Goal: Check status: Check status

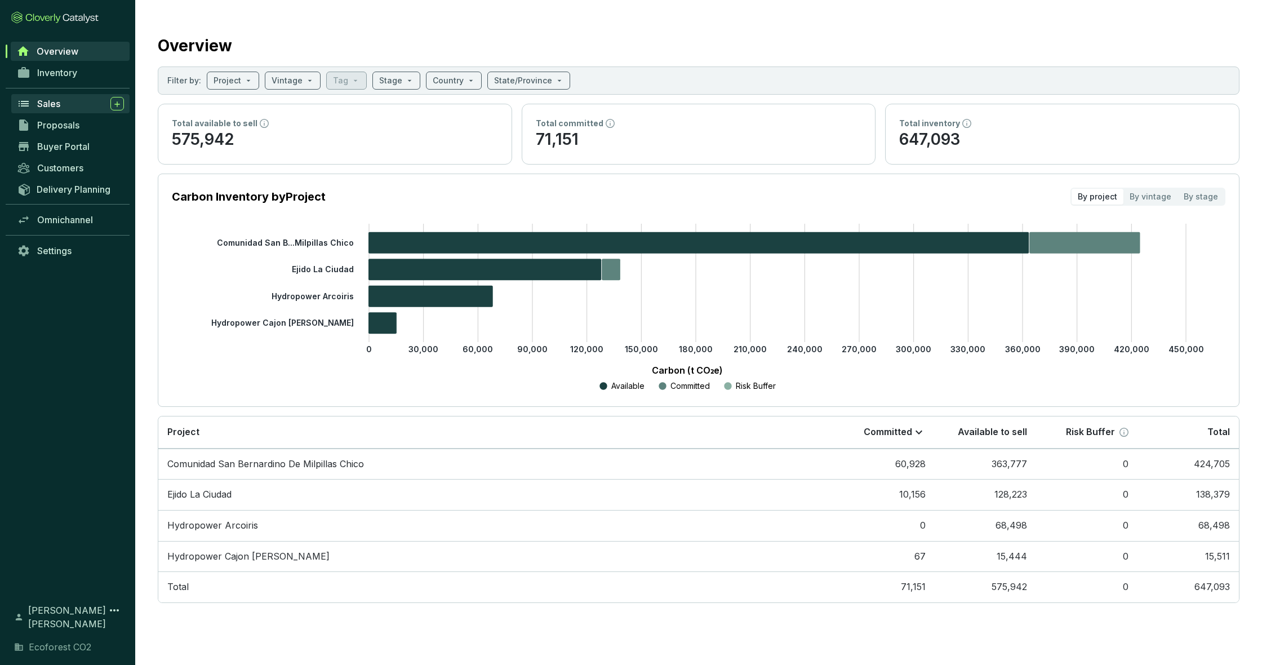
click at [61, 106] on div "Sales" at bounding box center [80, 104] width 87 height 14
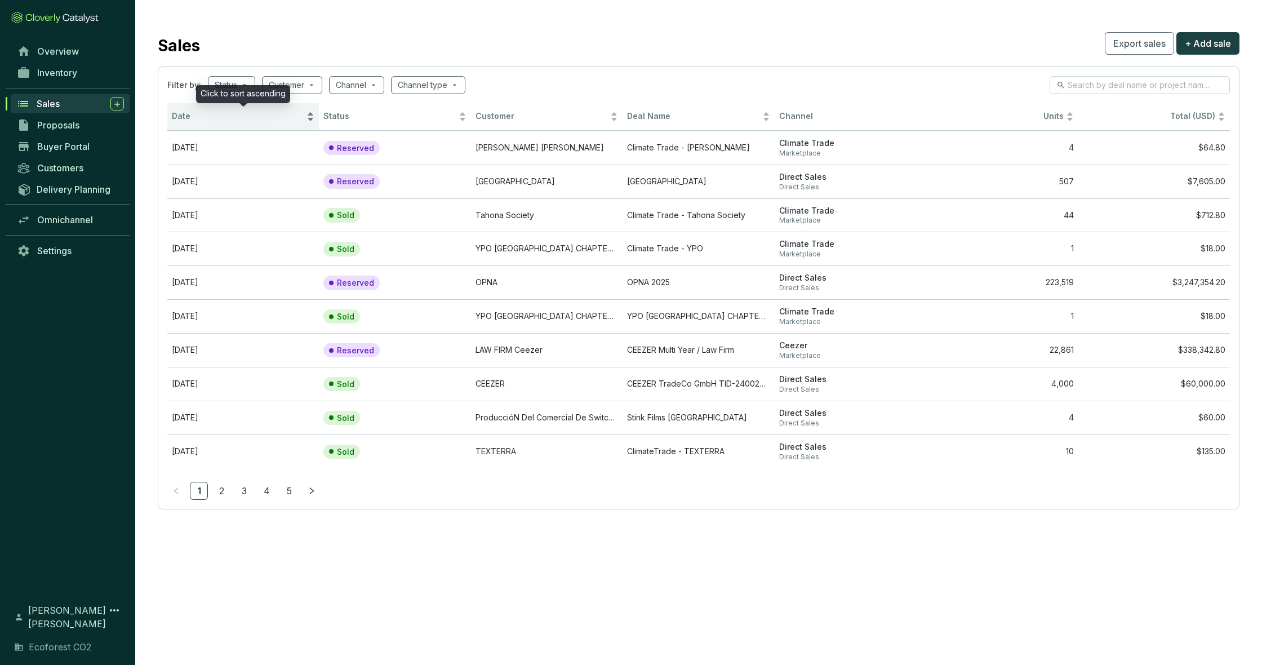
click at [313, 120] on div "Date" at bounding box center [243, 117] width 142 height 14
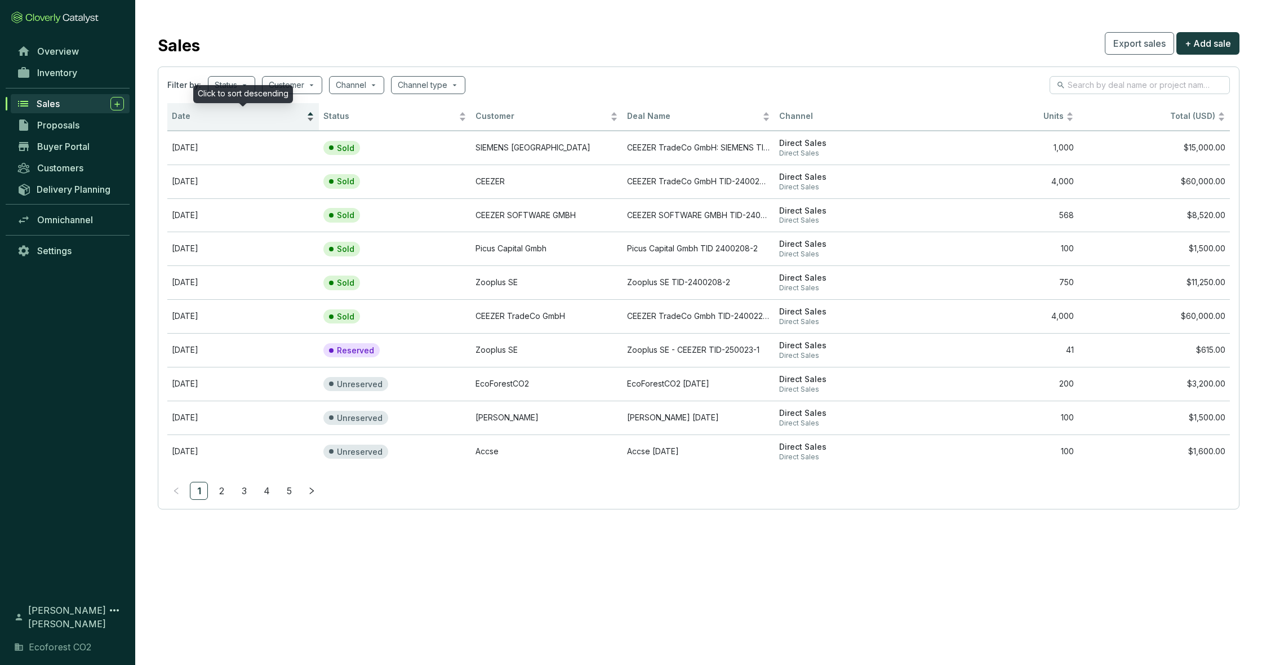
click at [312, 120] on div "Date" at bounding box center [243, 117] width 142 height 14
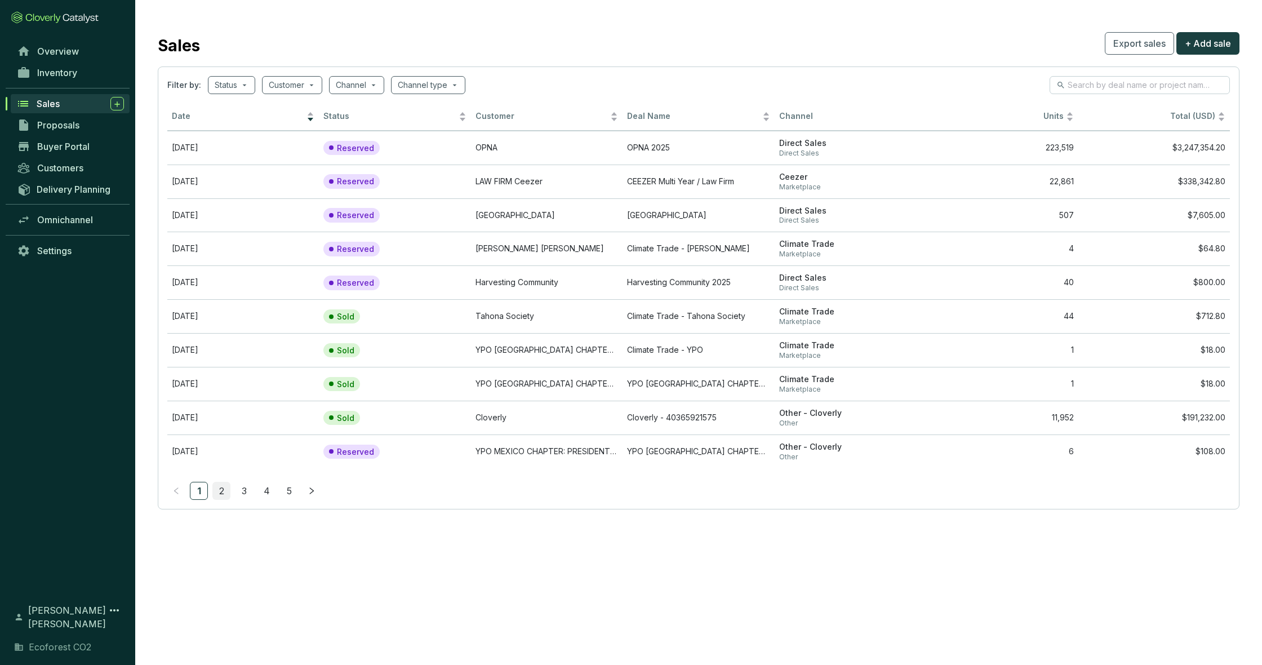
click at [220, 484] on link "2" at bounding box center [221, 490] width 17 height 17
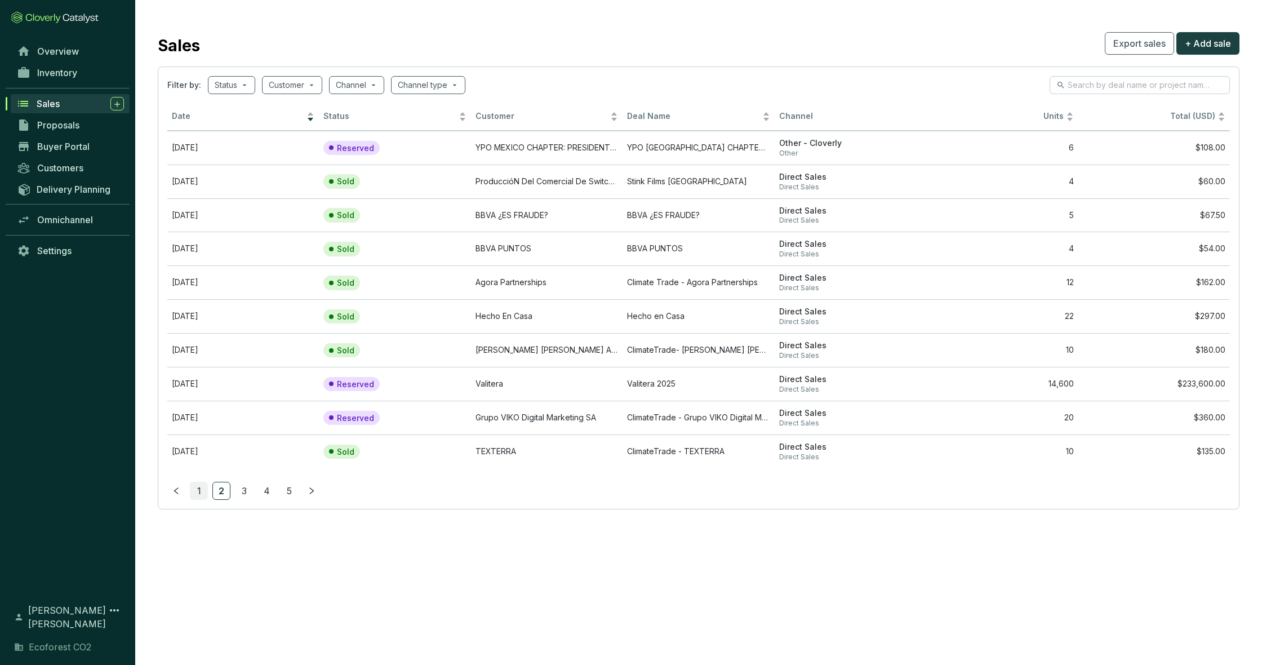
click at [196, 487] on link "1" at bounding box center [198, 490] width 17 height 17
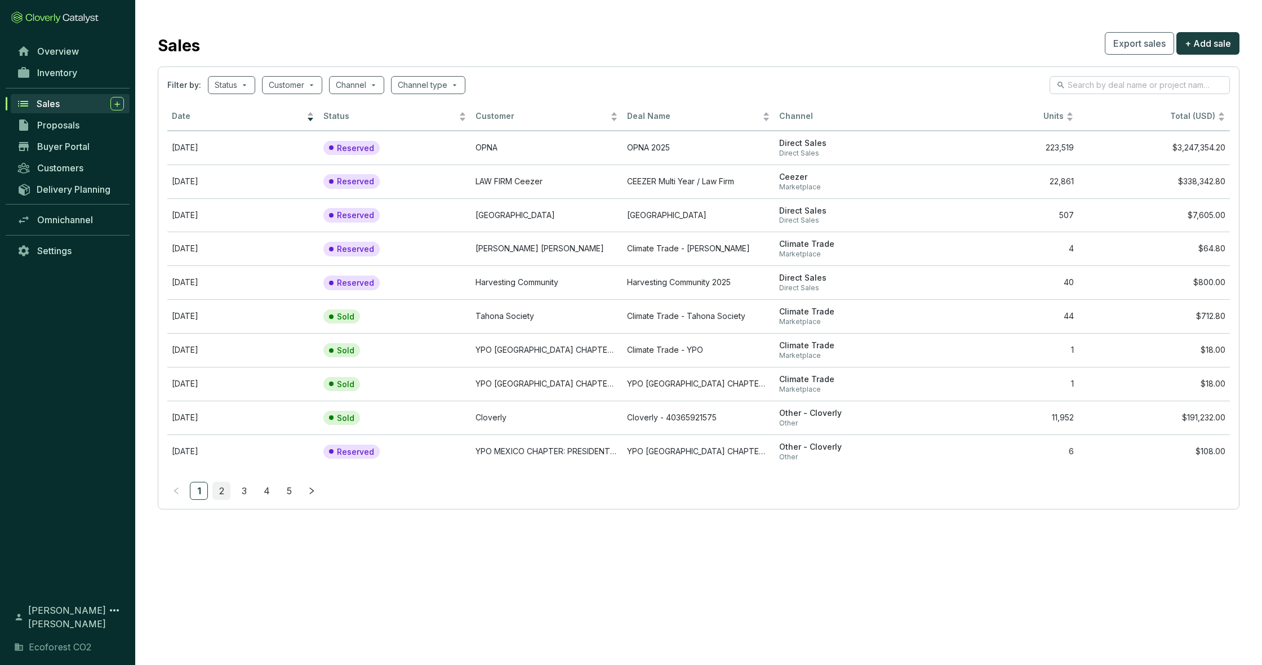
click at [216, 487] on link "2" at bounding box center [221, 490] width 17 height 17
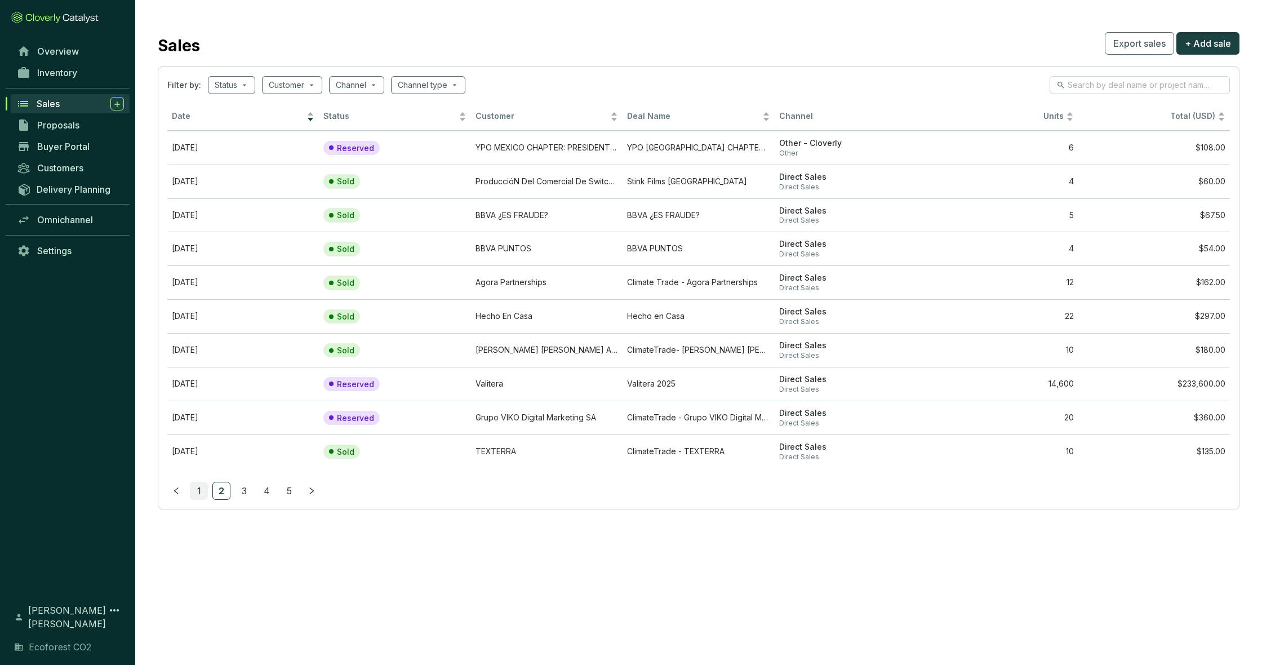
click at [198, 482] on link "1" at bounding box center [198, 490] width 17 height 17
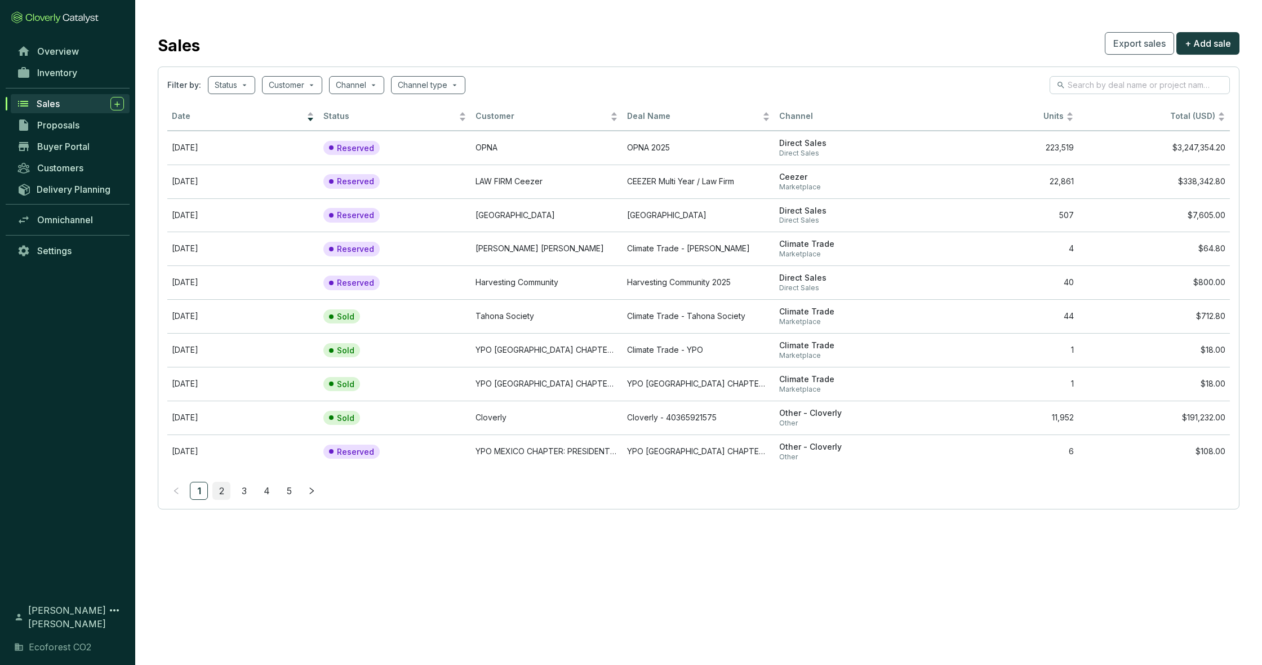
click at [218, 485] on link "2" at bounding box center [221, 490] width 17 height 17
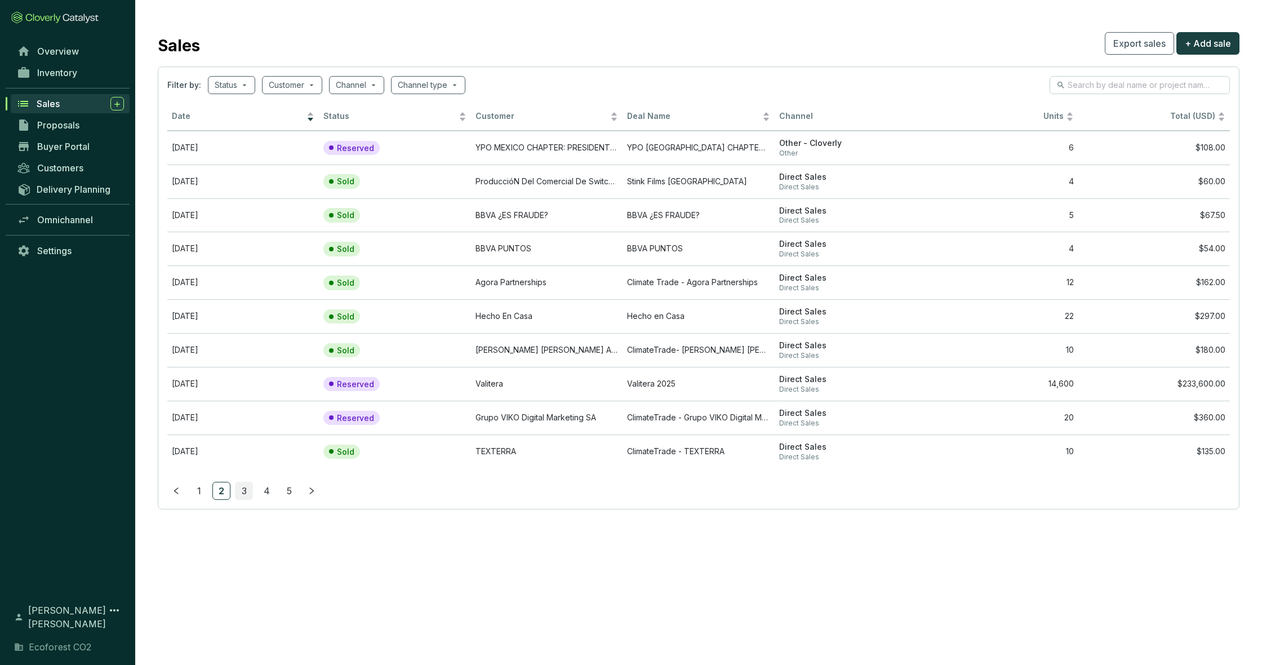
click at [243, 488] on link "3" at bounding box center [243, 490] width 17 height 17
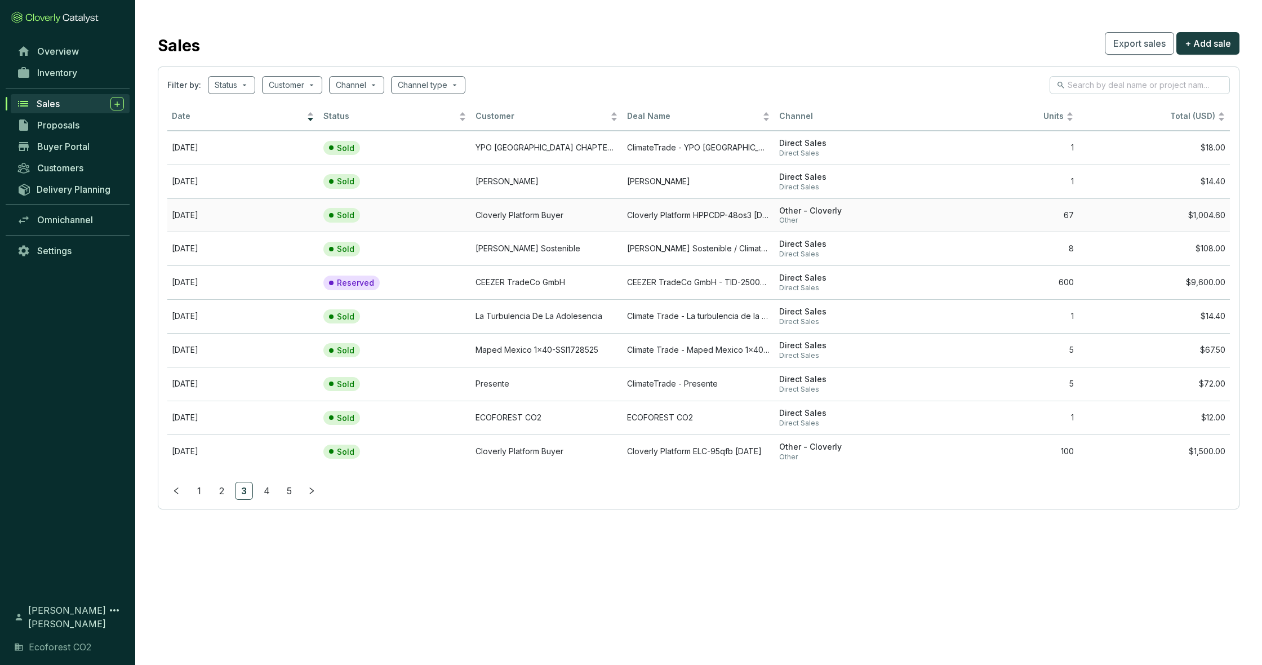
click at [527, 212] on td "Cloverly Platform Buyer" at bounding box center [546, 215] width 151 height 34
